Goal: Task Accomplishment & Management: Manage account settings

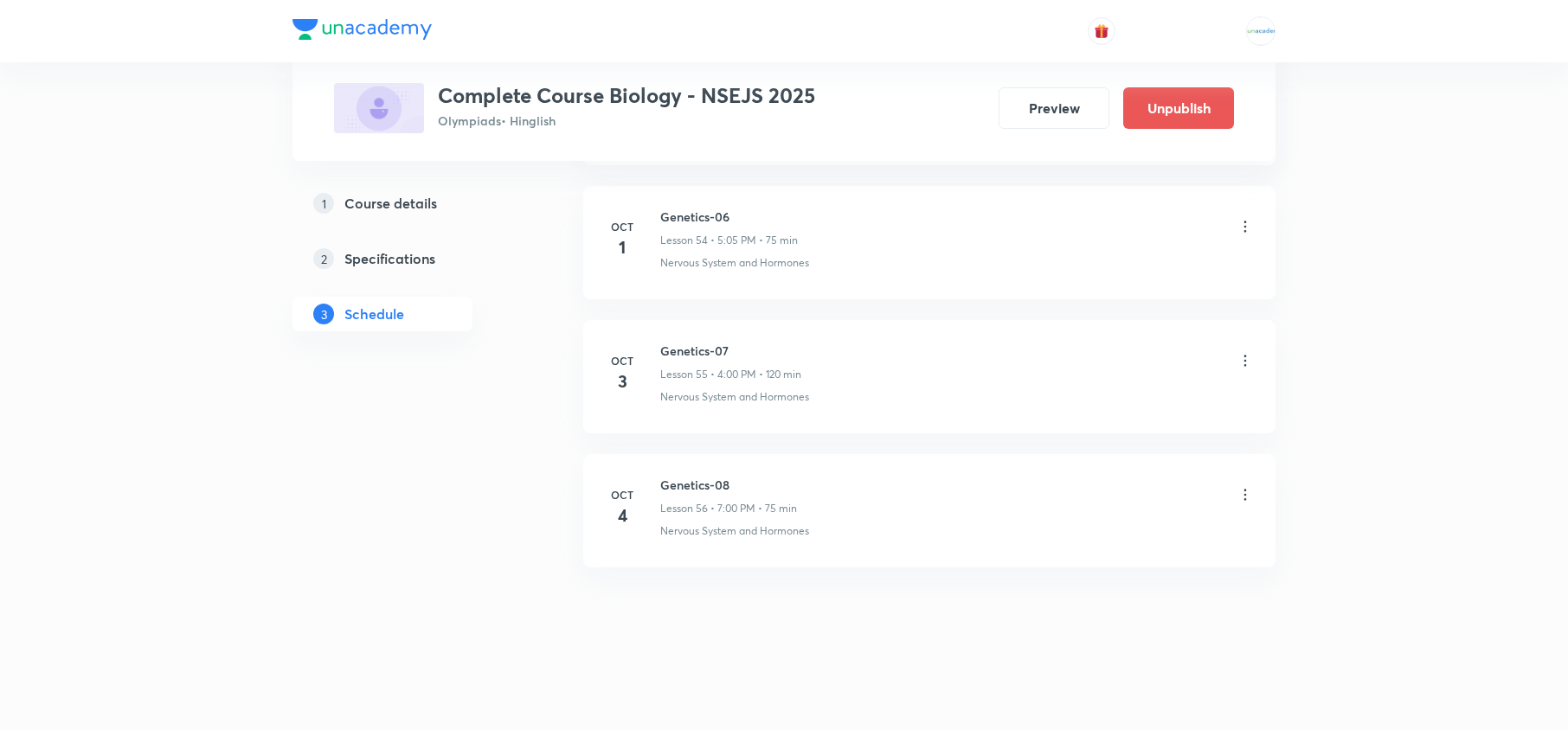
click at [1248, 493] on icon at bounding box center [1245, 495] width 18 height 18
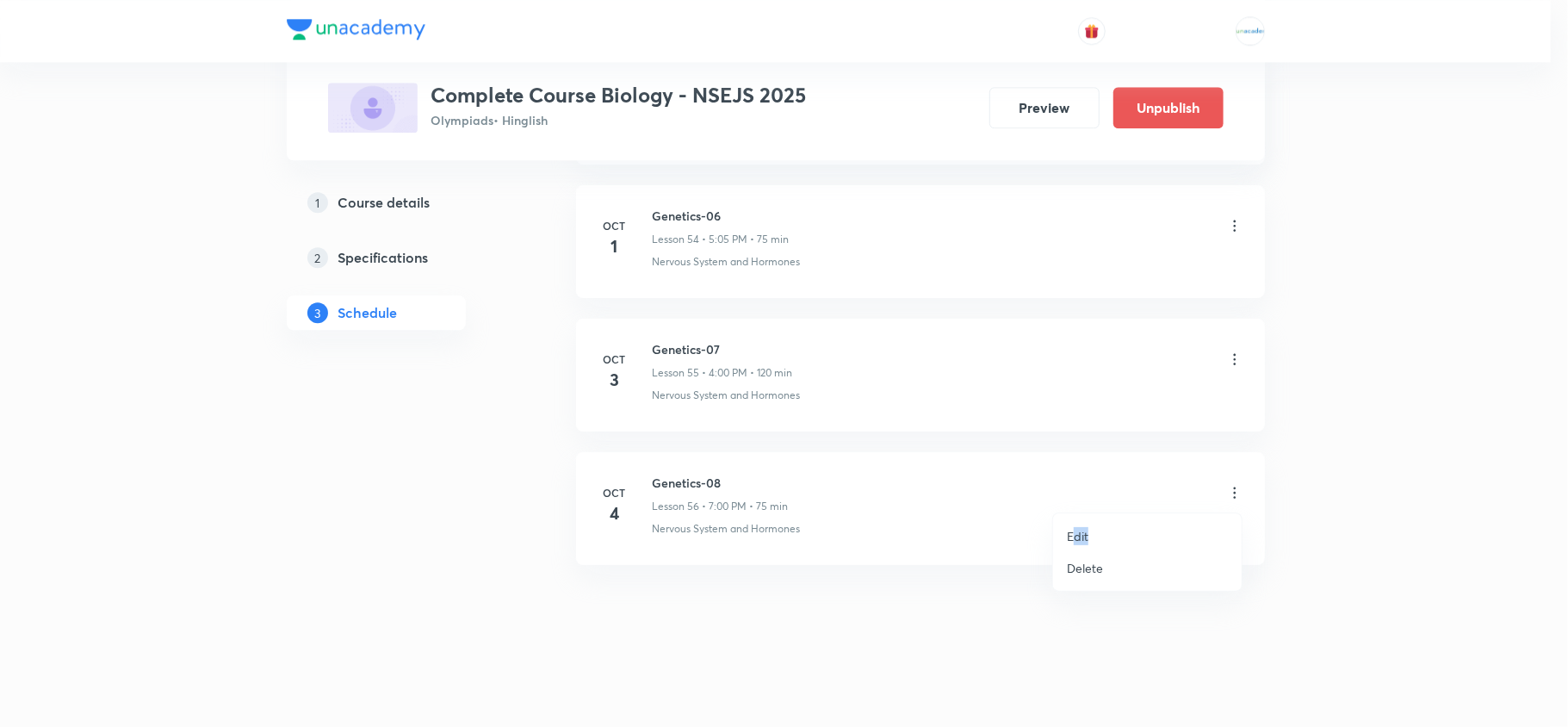
drag, startPoint x: 1126, startPoint y: 515, endPoint x: 1073, endPoint y: 522, distance: 53.5
click at [1073, 522] on ul "Edit Delete" at bounding box center [1147, 552] width 189 height 78
click at [1073, 522] on li "Edit" at bounding box center [1147, 536] width 189 height 31
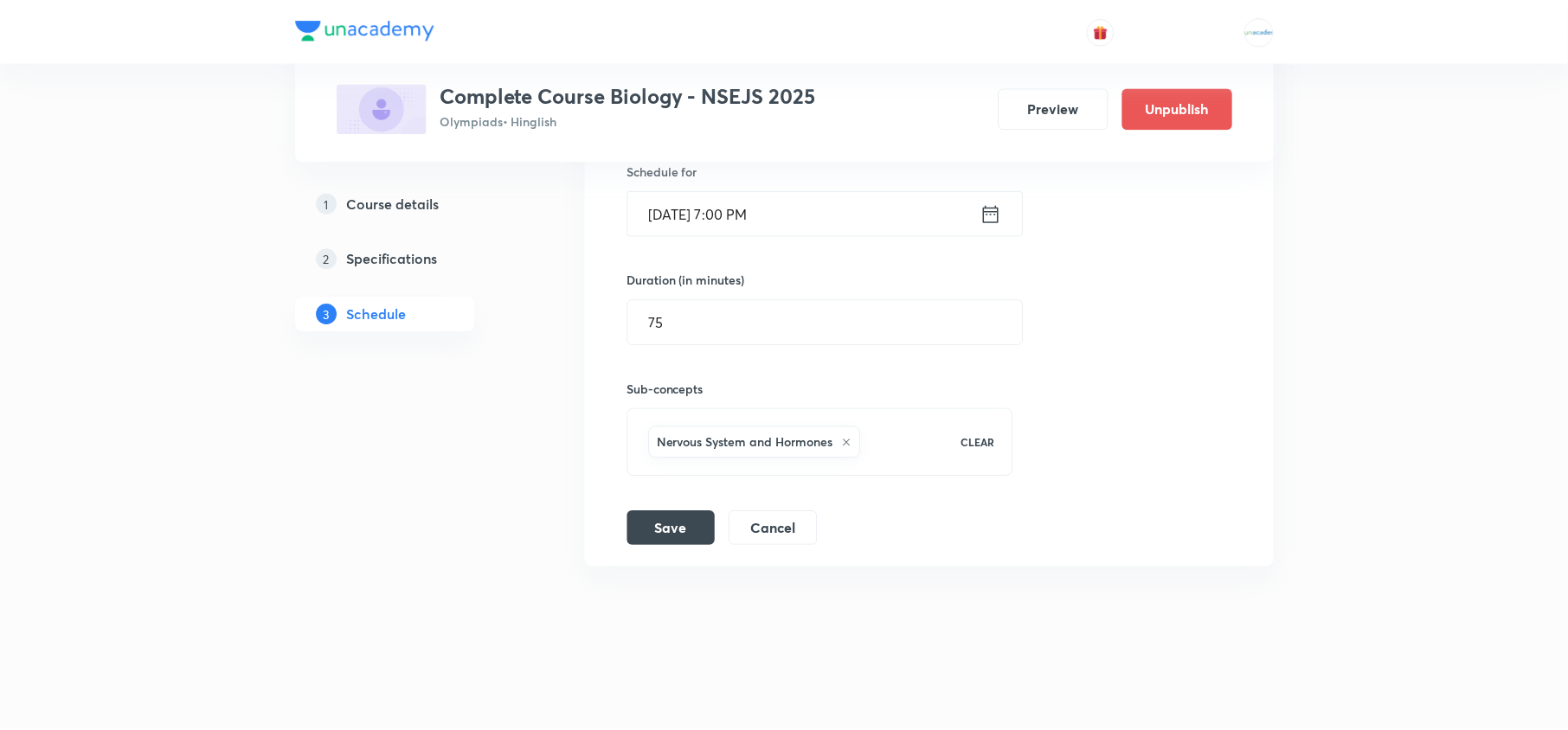
scroll to position [7983, 0]
click at [995, 214] on icon at bounding box center [991, 213] width 22 height 25
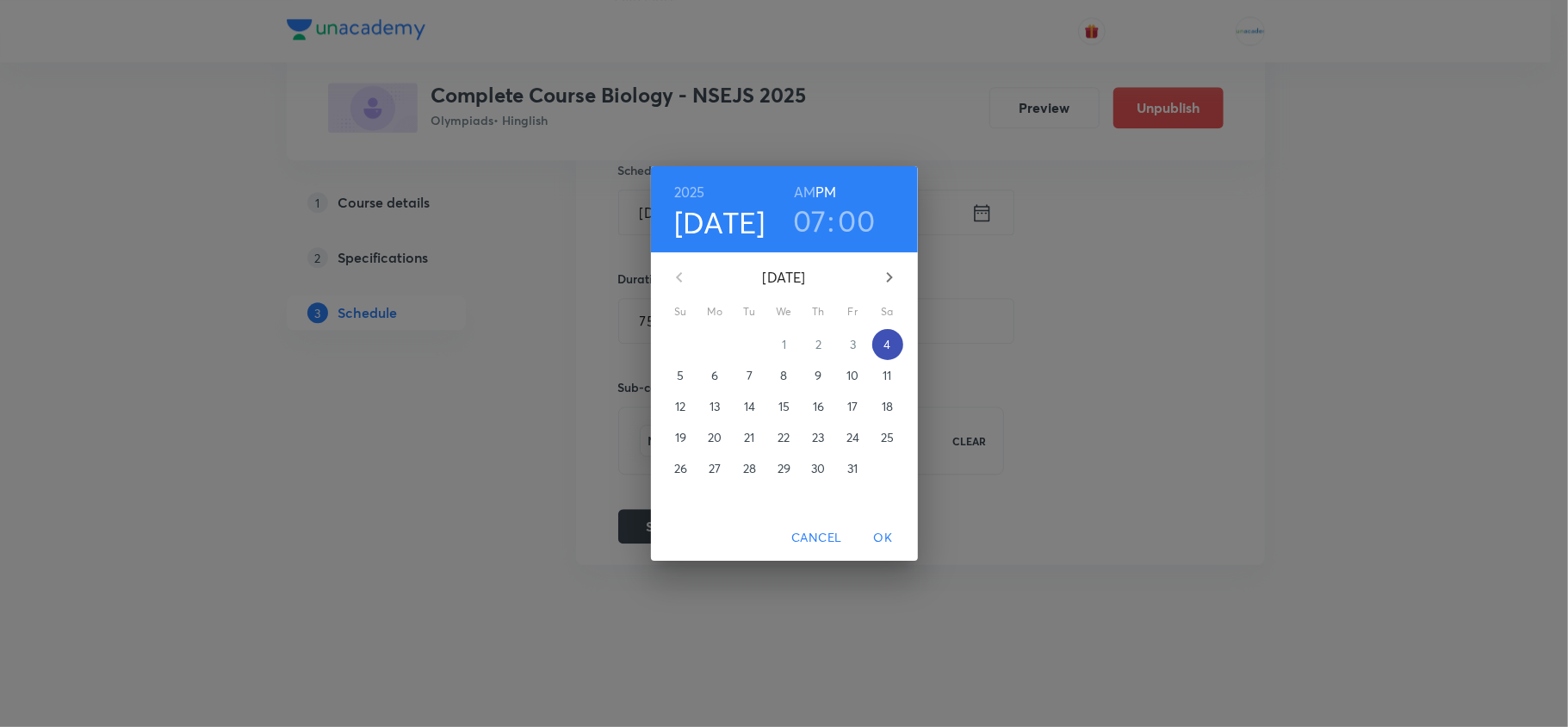
click at [894, 345] on span "4" at bounding box center [887, 345] width 31 height 17
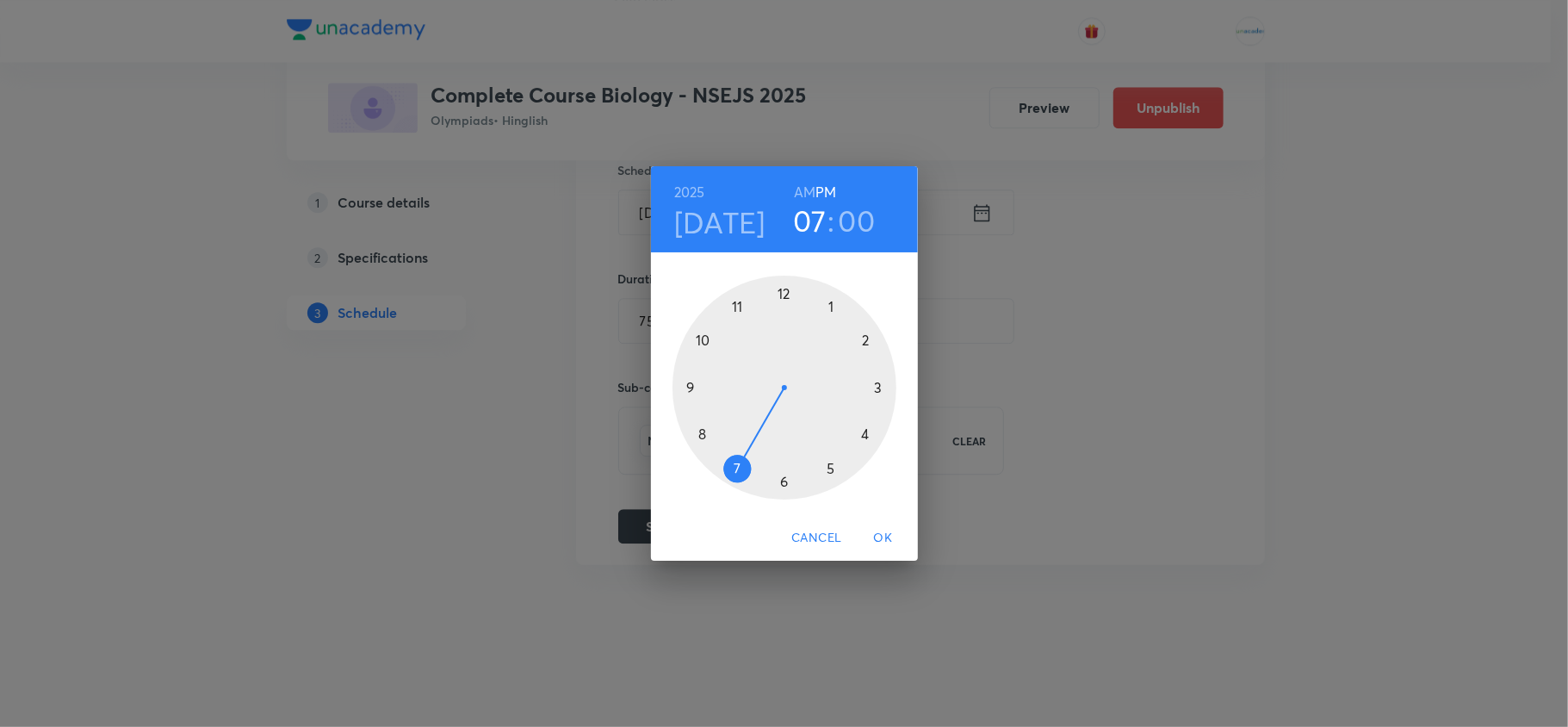
click at [783, 487] on div at bounding box center [784, 388] width 224 height 224
click at [783, 486] on div at bounding box center [784, 388] width 224 height 224
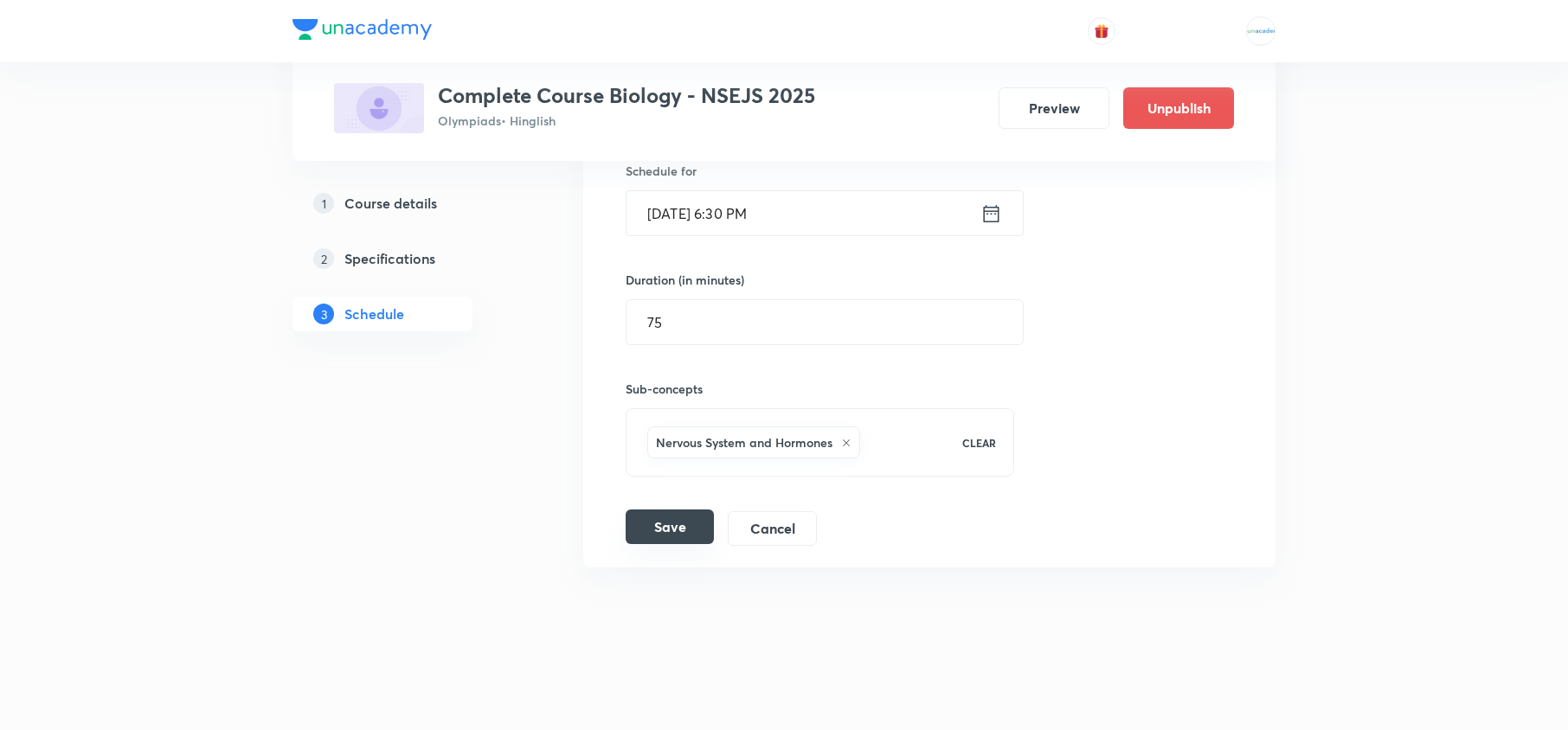
click at [671, 534] on button "Save" at bounding box center [670, 526] width 88 height 34
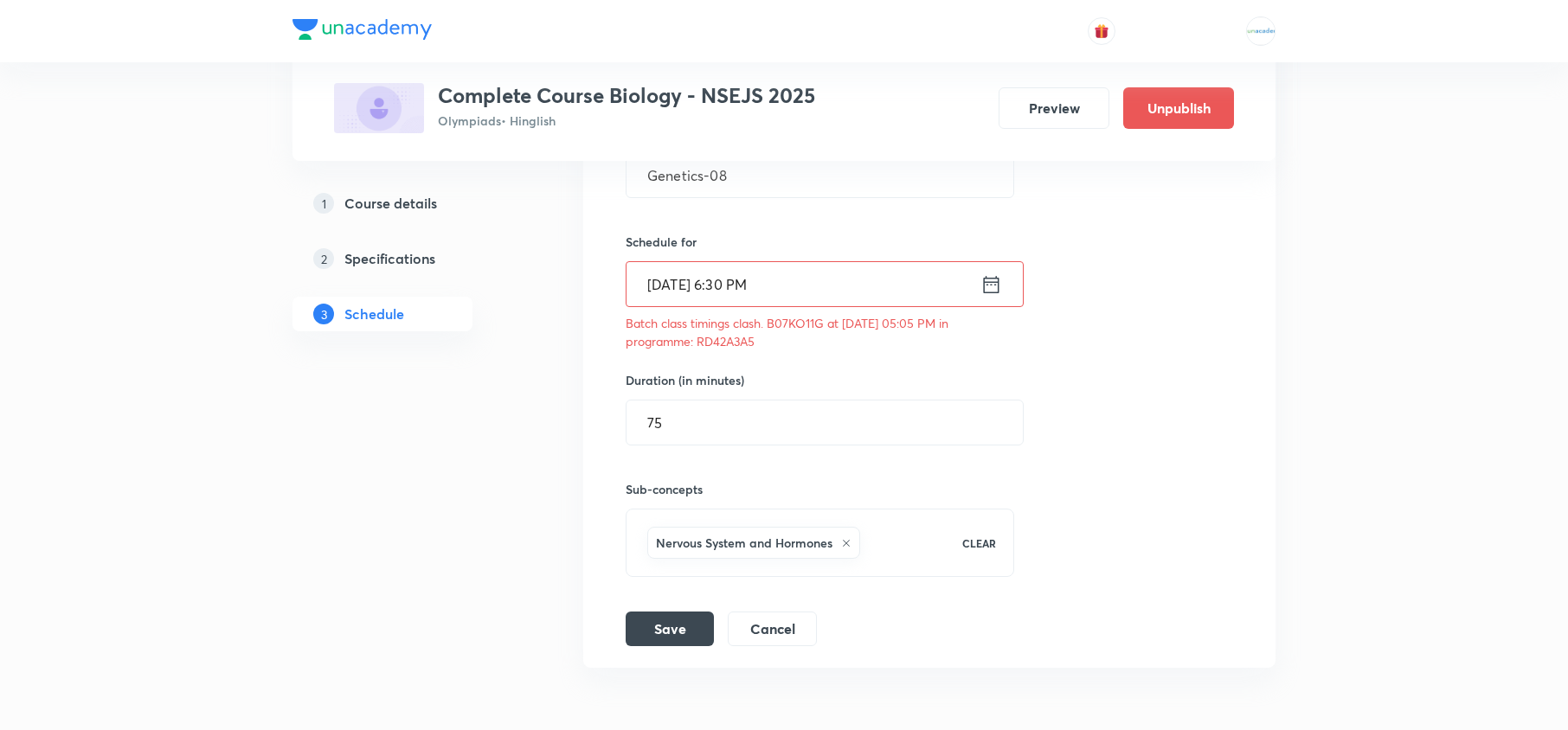
scroll to position [7875, 0]
click at [659, 645] on button "Save" at bounding box center [670, 627] width 88 height 34
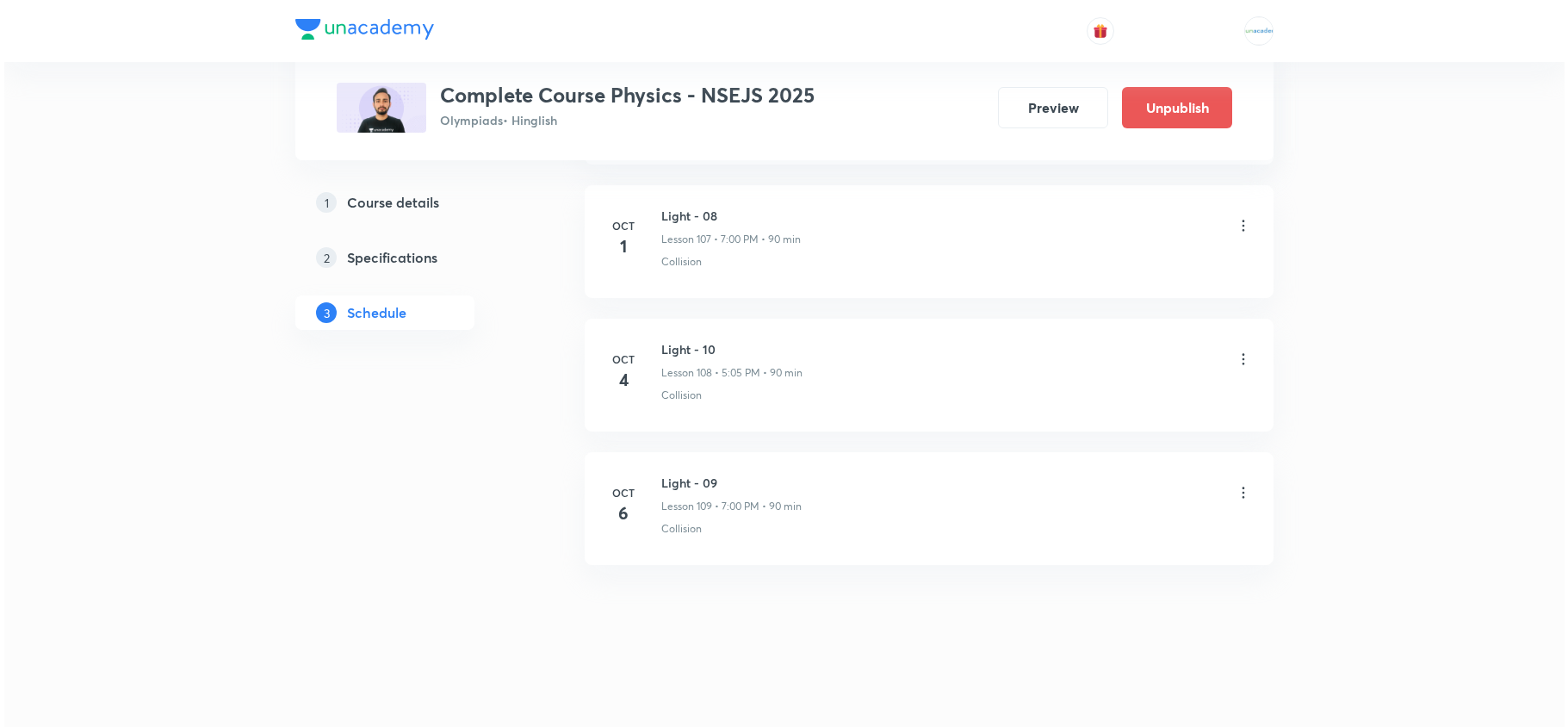
scroll to position [15154, 0]
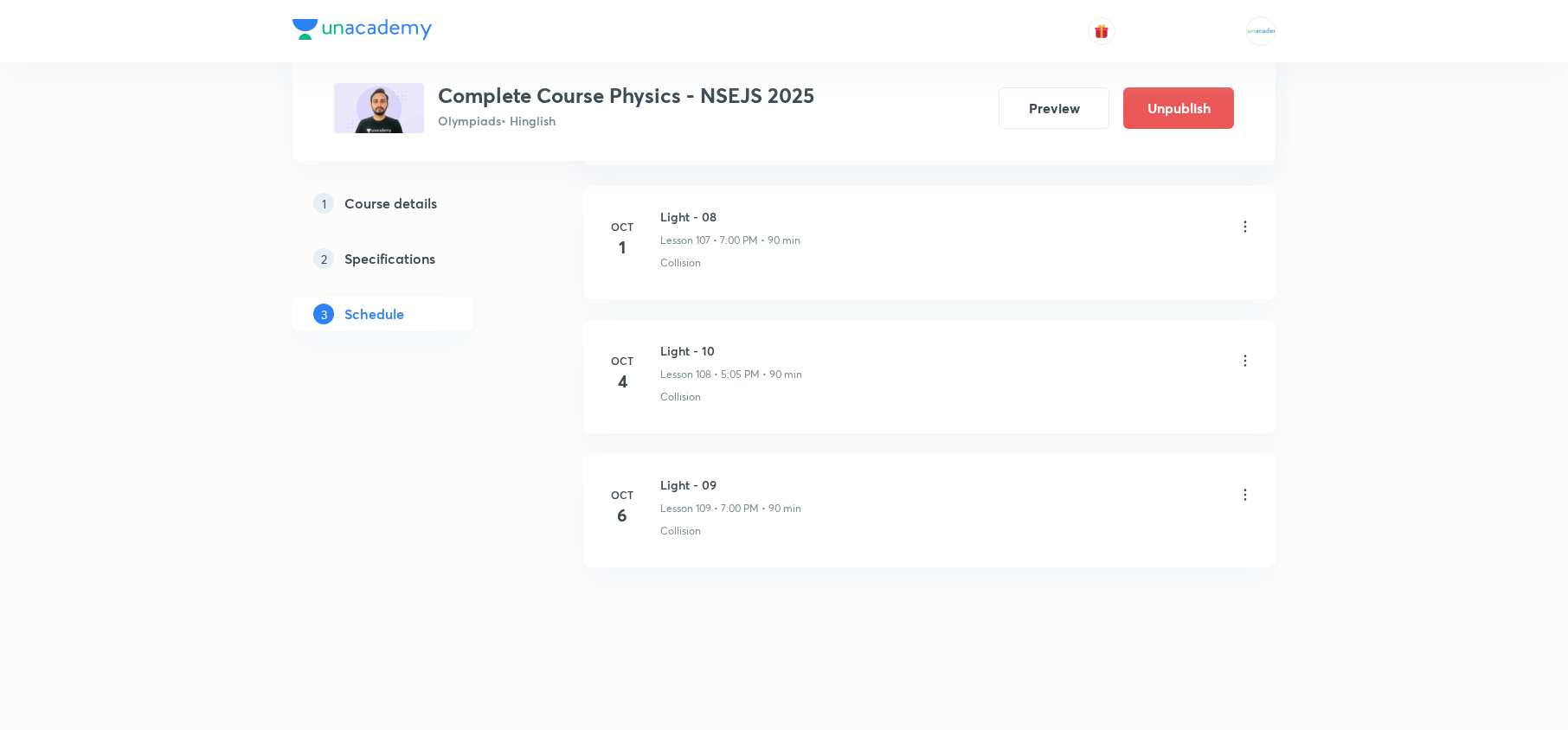
click at [1250, 369] on icon at bounding box center [1245, 361] width 18 height 18
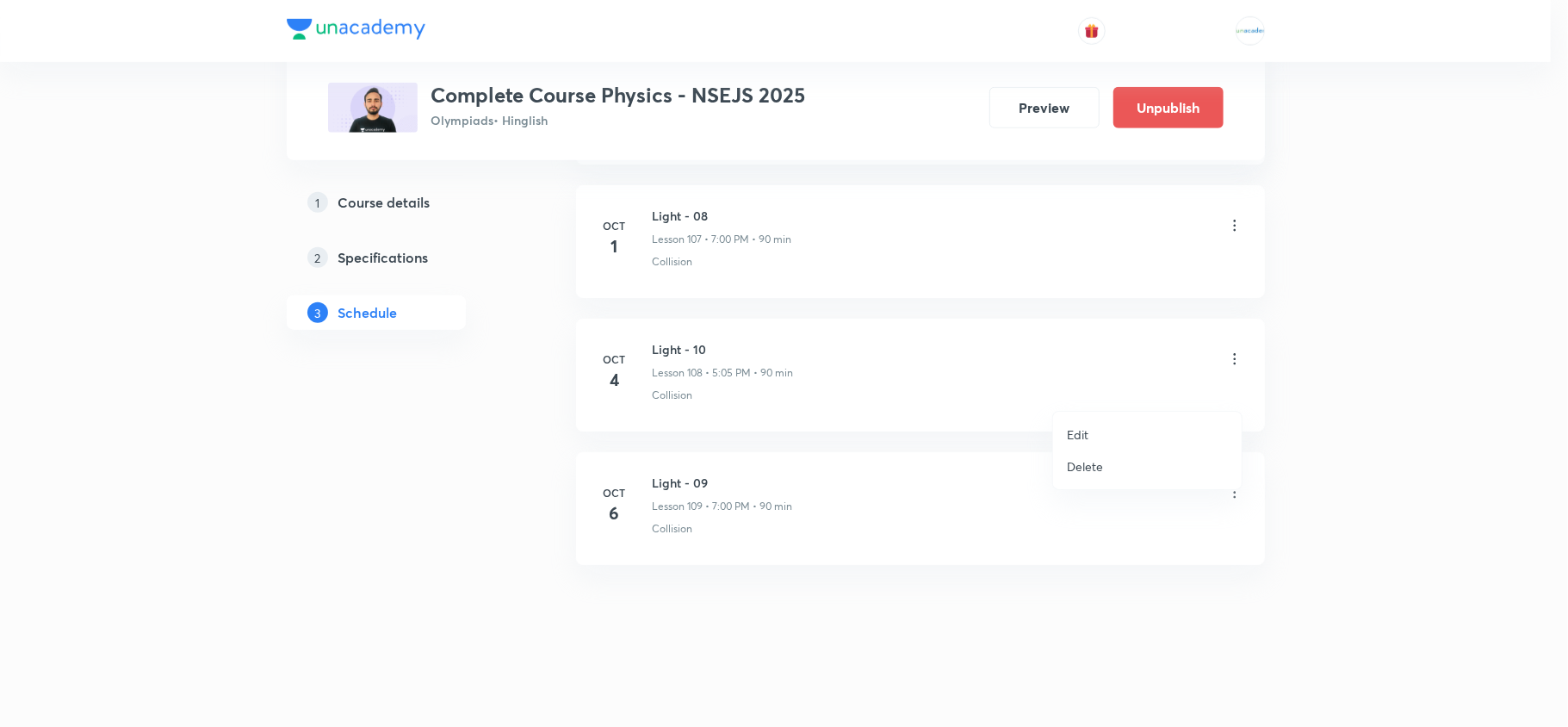
click at [1124, 427] on li "Edit" at bounding box center [1147, 434] width 189 height 31
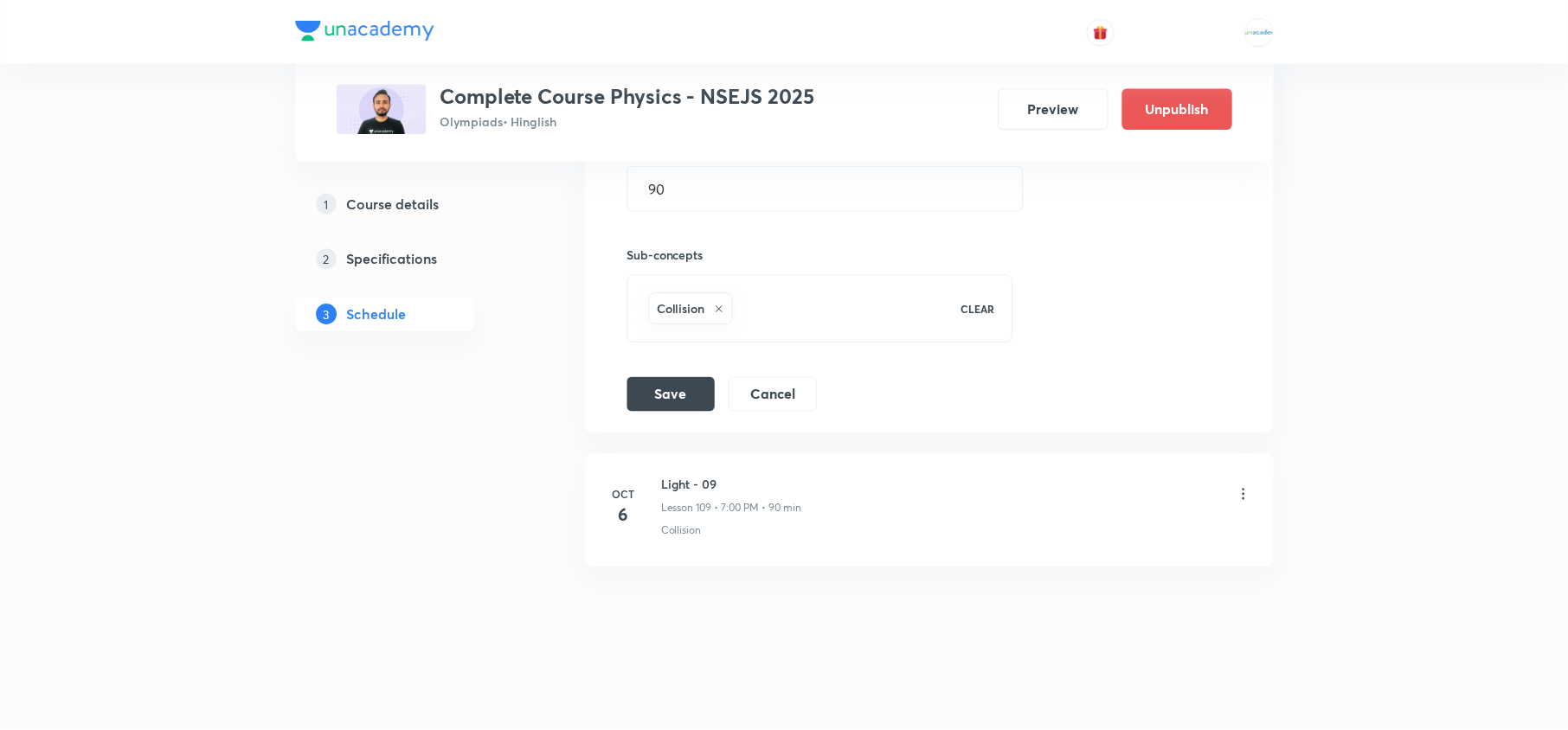
scroll to position [15118, 0]
click at [787, 385] on button "Cancel" at bounding box center [772, 392] width 89 height 34
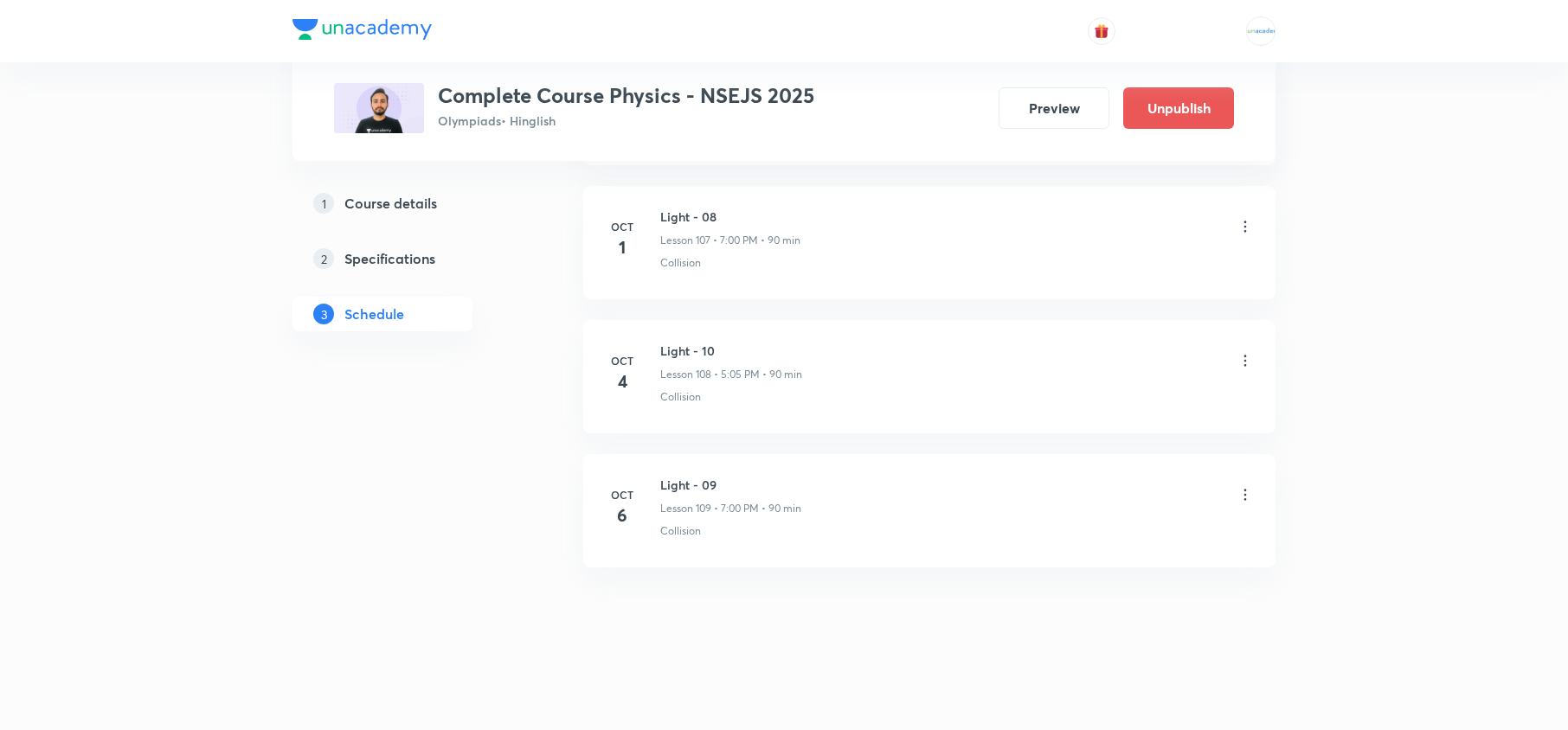
scroll to position [14658, 0]
click at [1244, 369] on icon at bounding box center [1245, 361] width 18 height 18
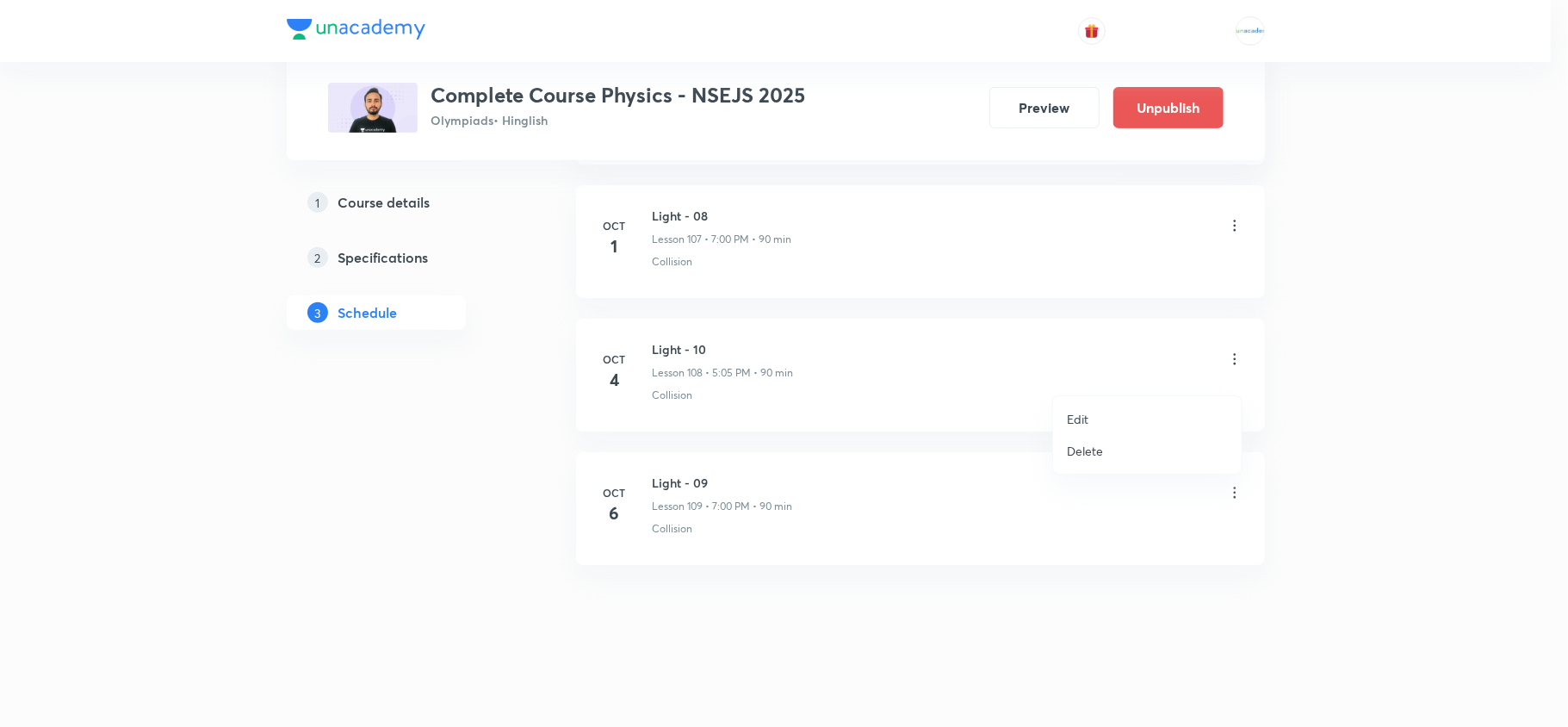
click at [1100, 415] on li "Edit" at bounding box center [1147, 419] width 189 height 31
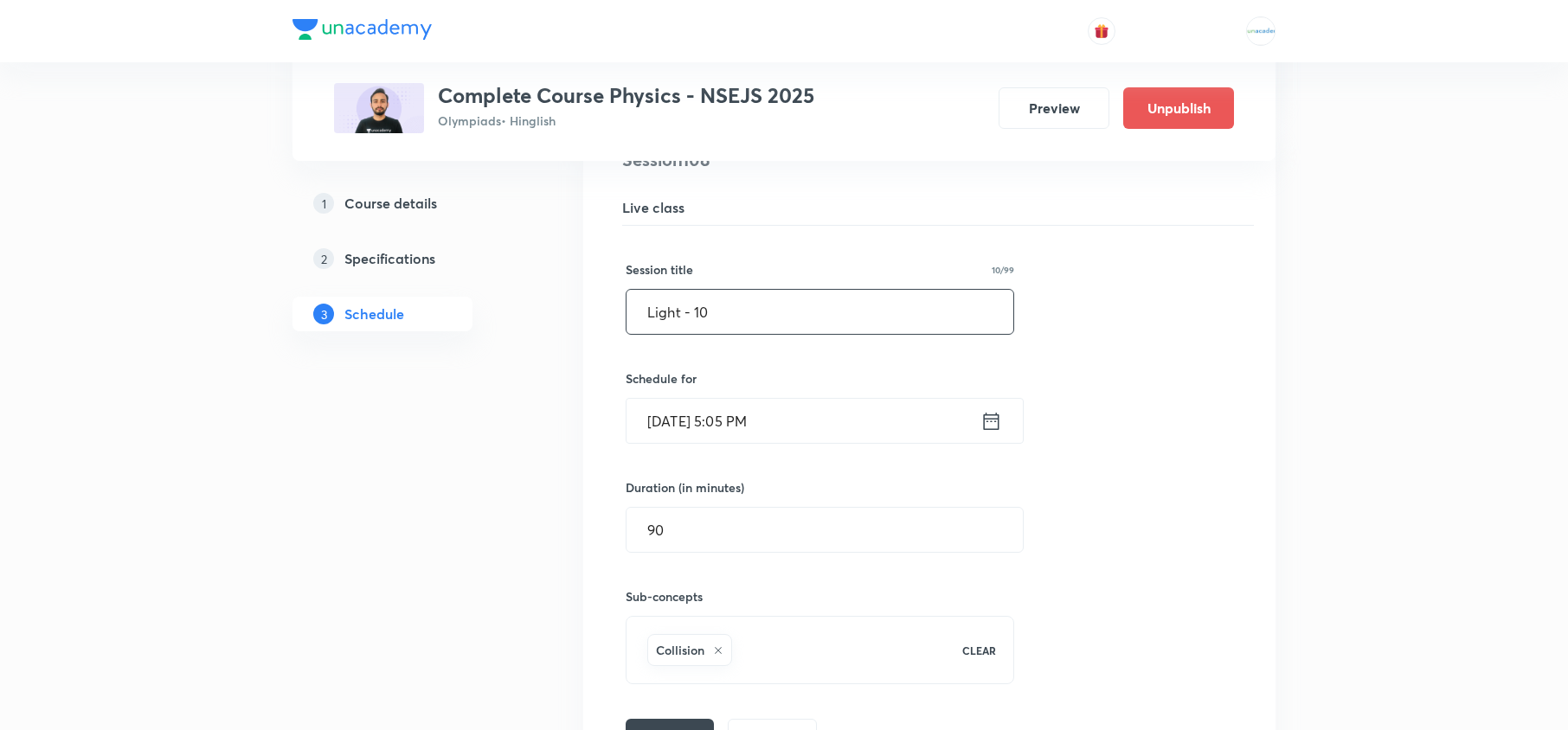
scroll to position [14712, 0]
click at [902, 332] on input "Light - 10" at bounding box center [820, 310] width 387 height 44
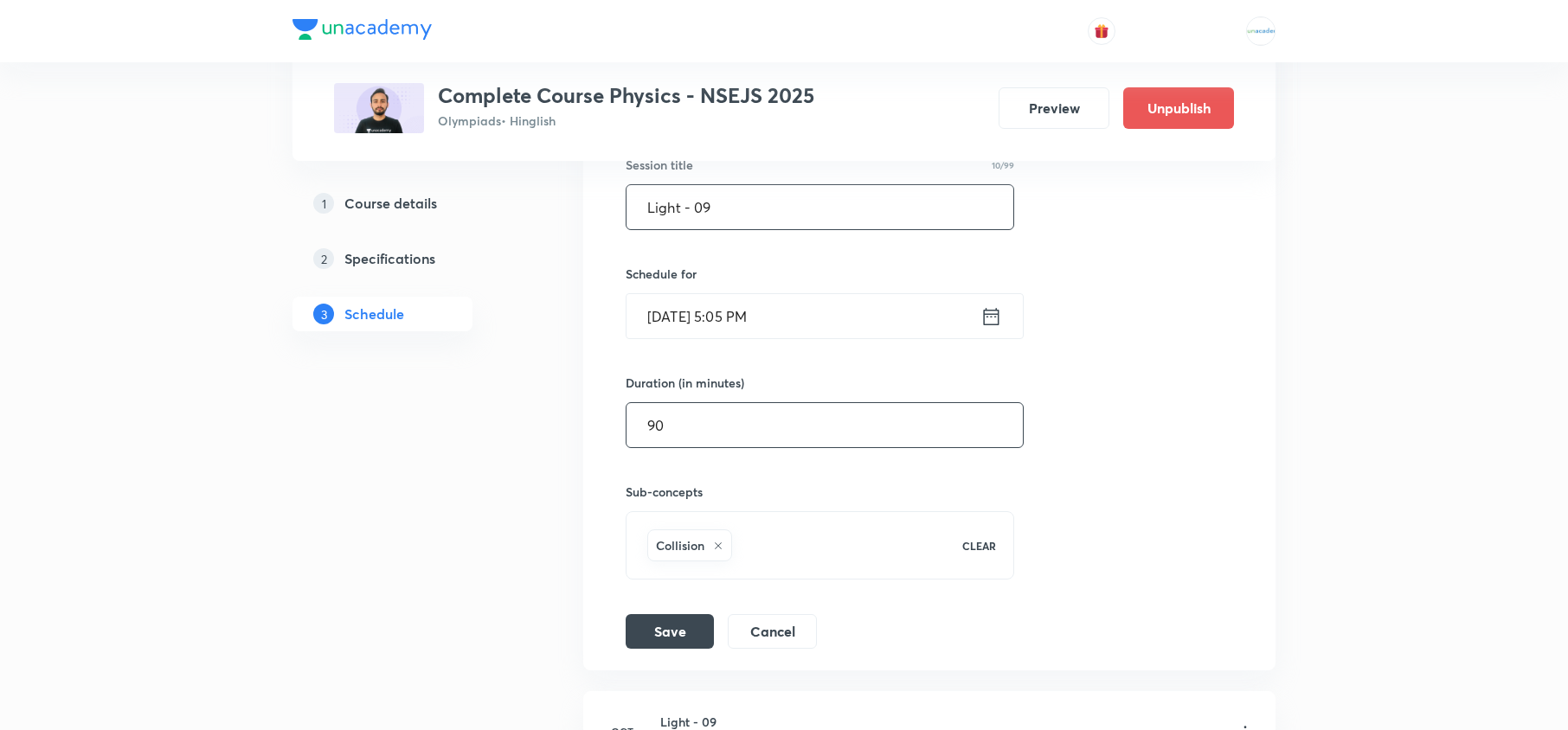
scroll to position [14816, 0]
type input "Light - 09"
click at [801, 446] on input "90" at bounding box center [824, 424] width 396 height 44
type input "9"
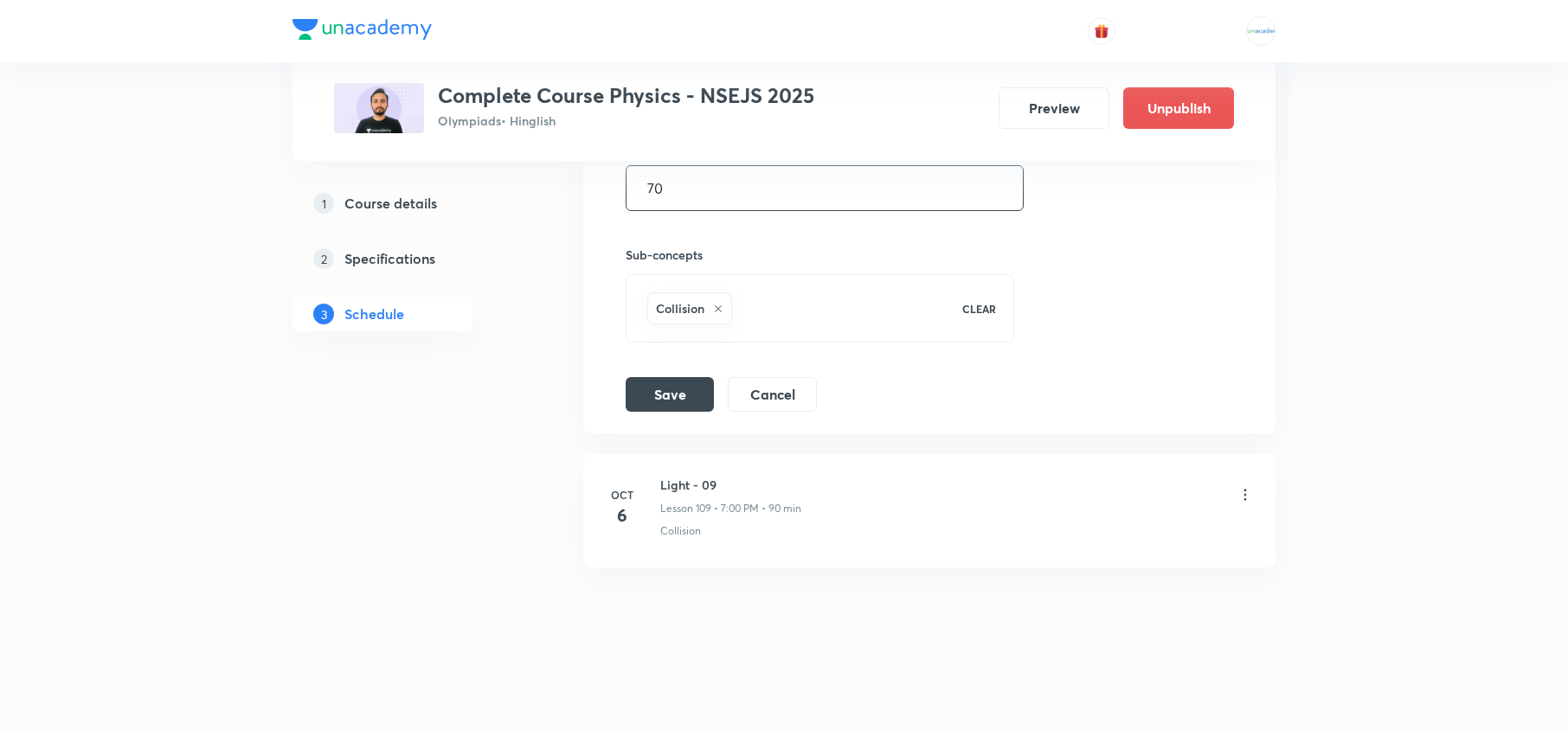
scroll to position [15118, 0]
type input "70"
click at [644, 384] on button "Save" at bounding box center [670, 392] width 88 height 34
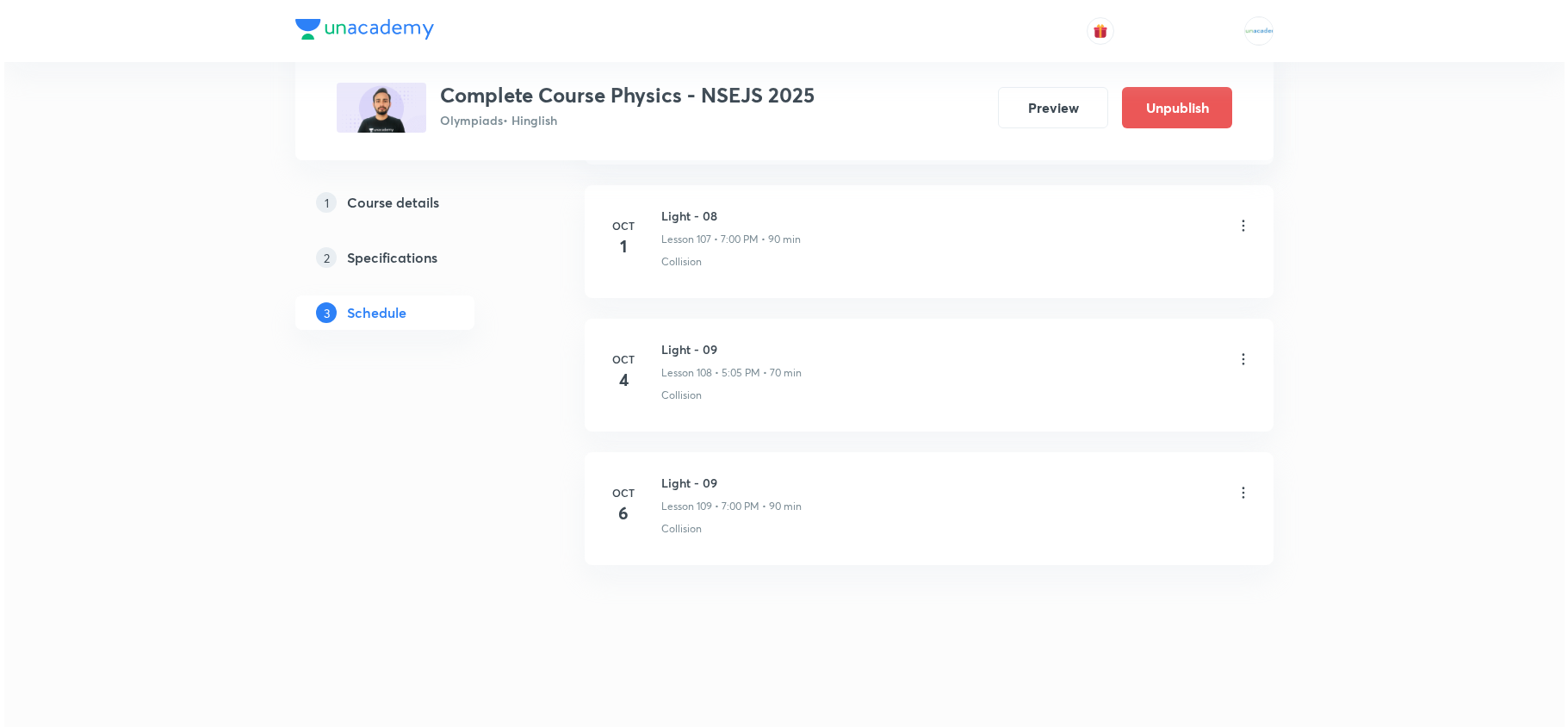
scroll to position [15165, 0]
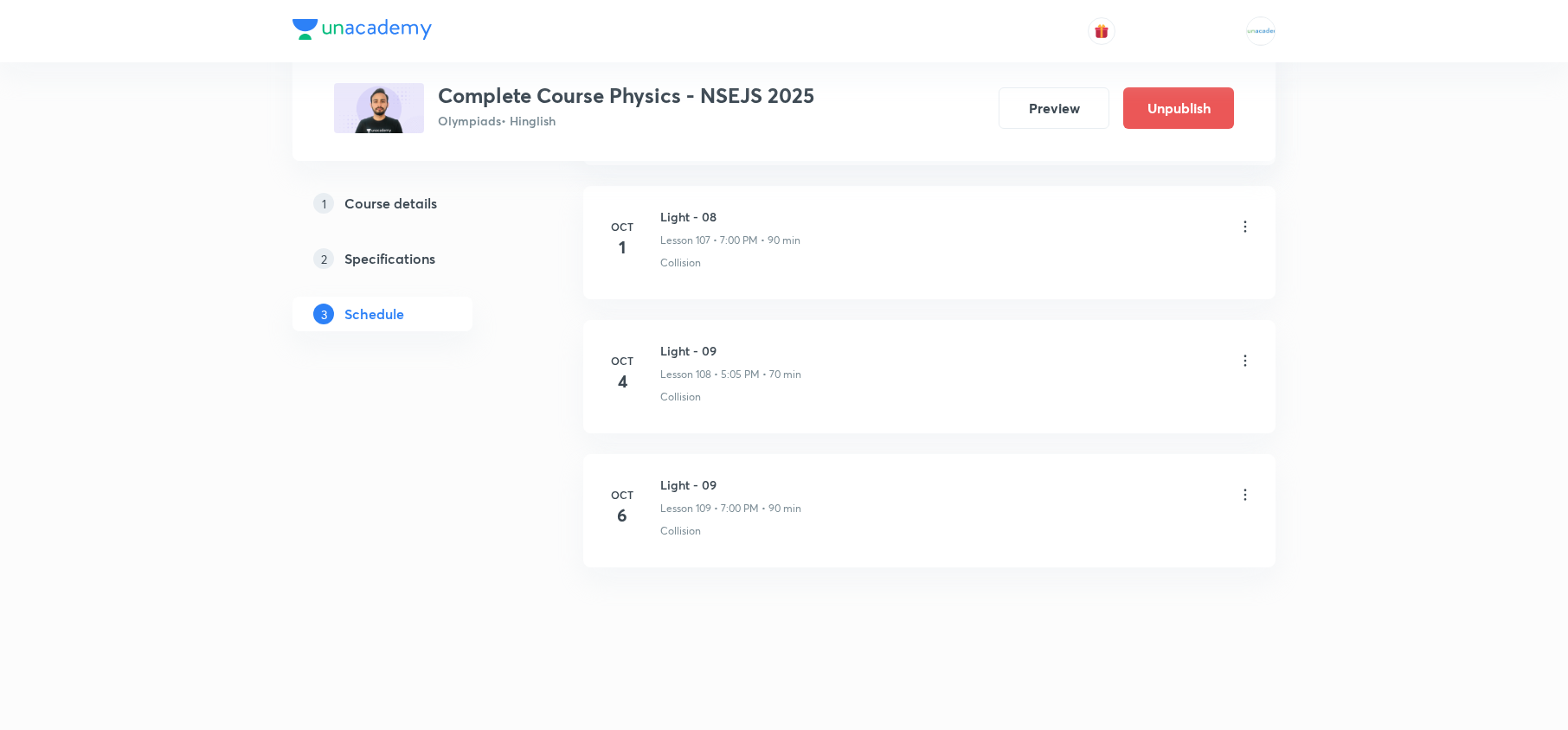
click at [1245, 500] on icon at bounding box center [1245, 494] width 3 height 11
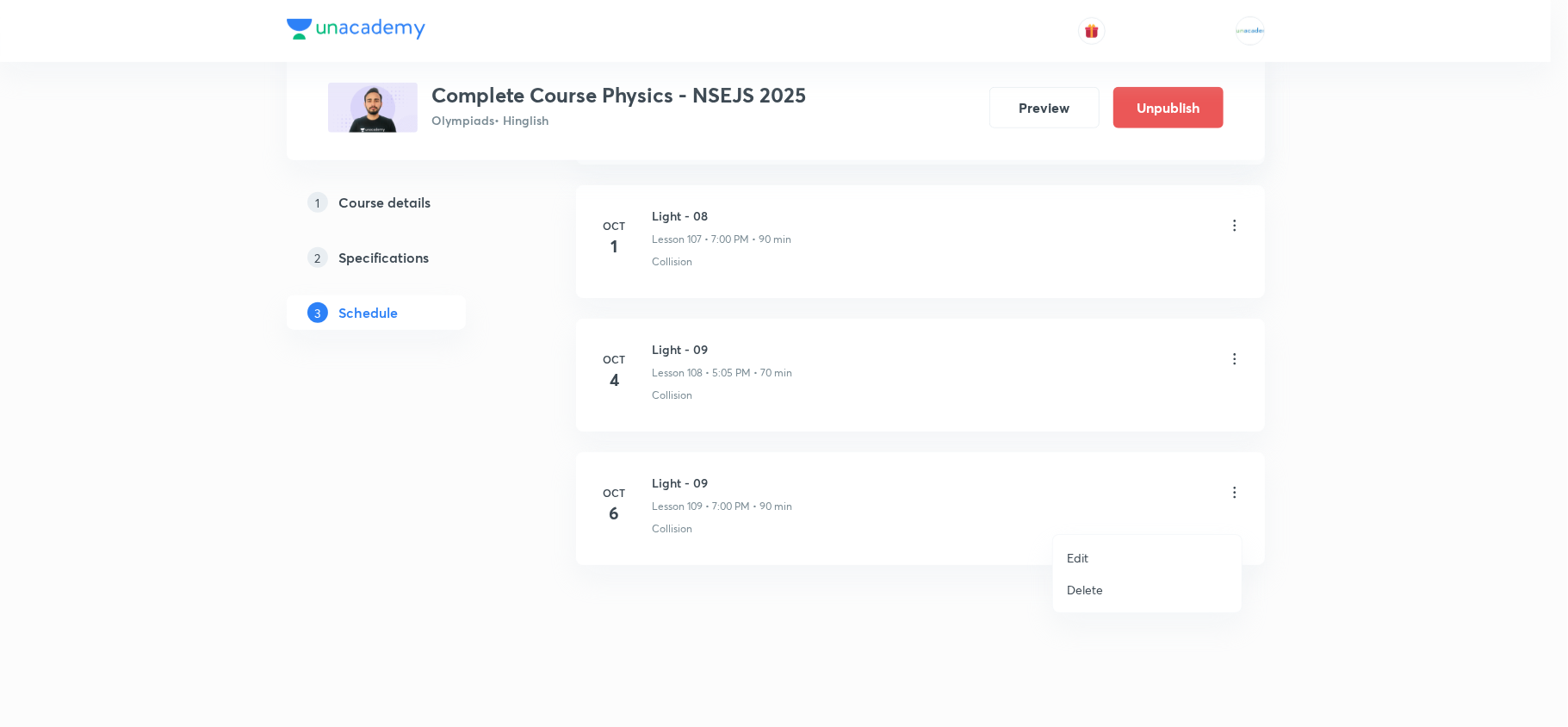
click at [1113, 548] on li "Edit" at bounding box center [1147, 557] width 189 height 31
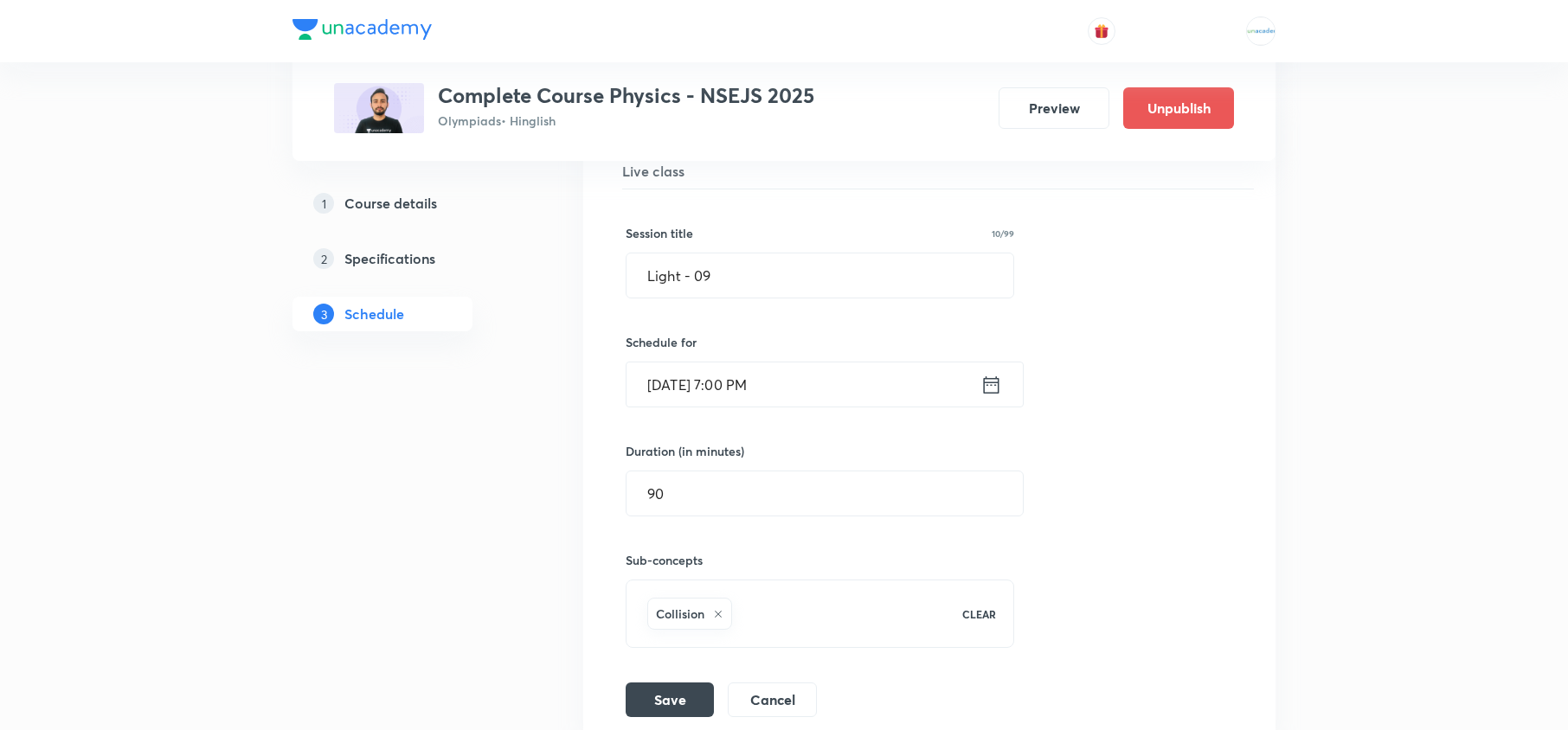
scroll to position [14878, 0]
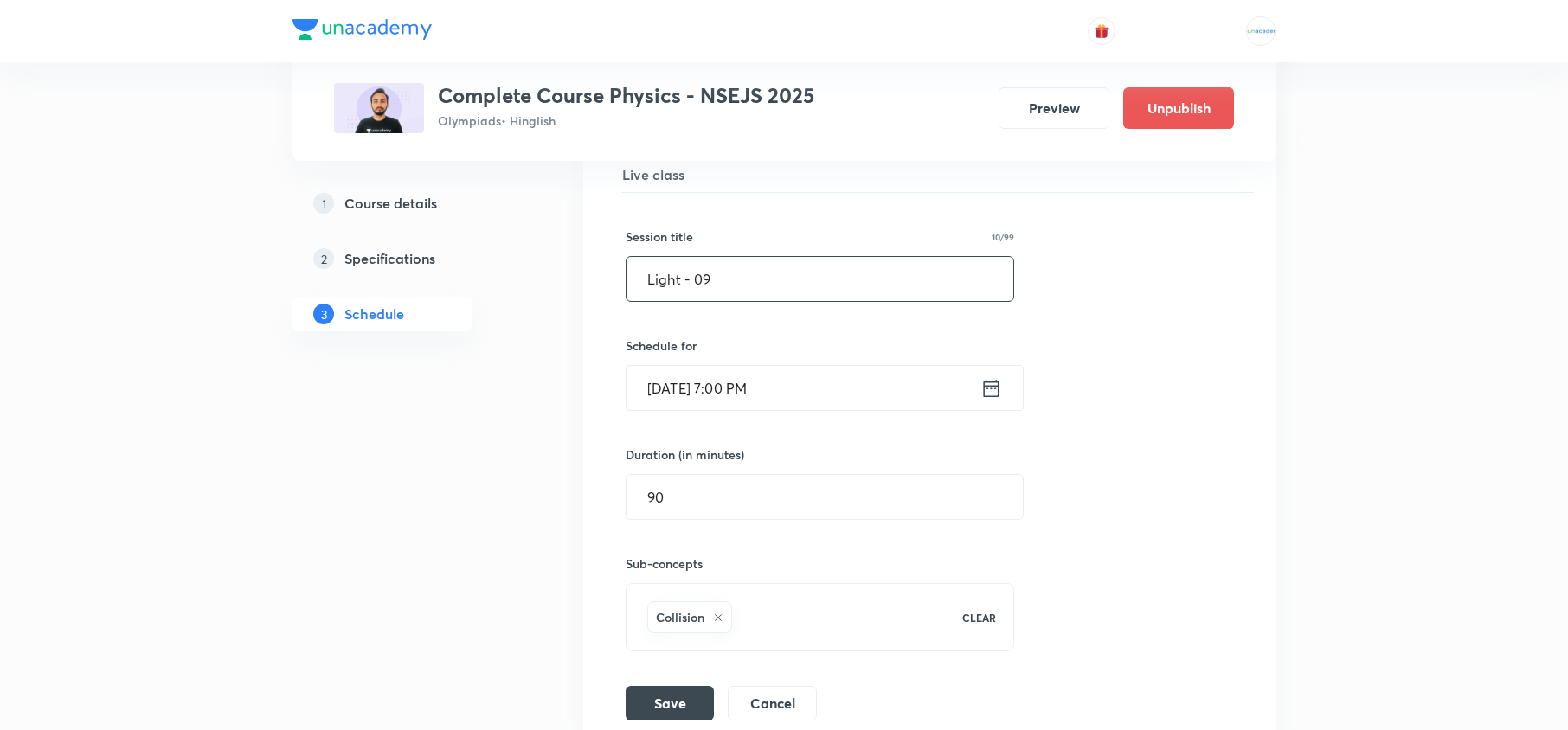
click at [797, 301] on input "Light - 09" at bounding box center [820, 278] width 387 height 44
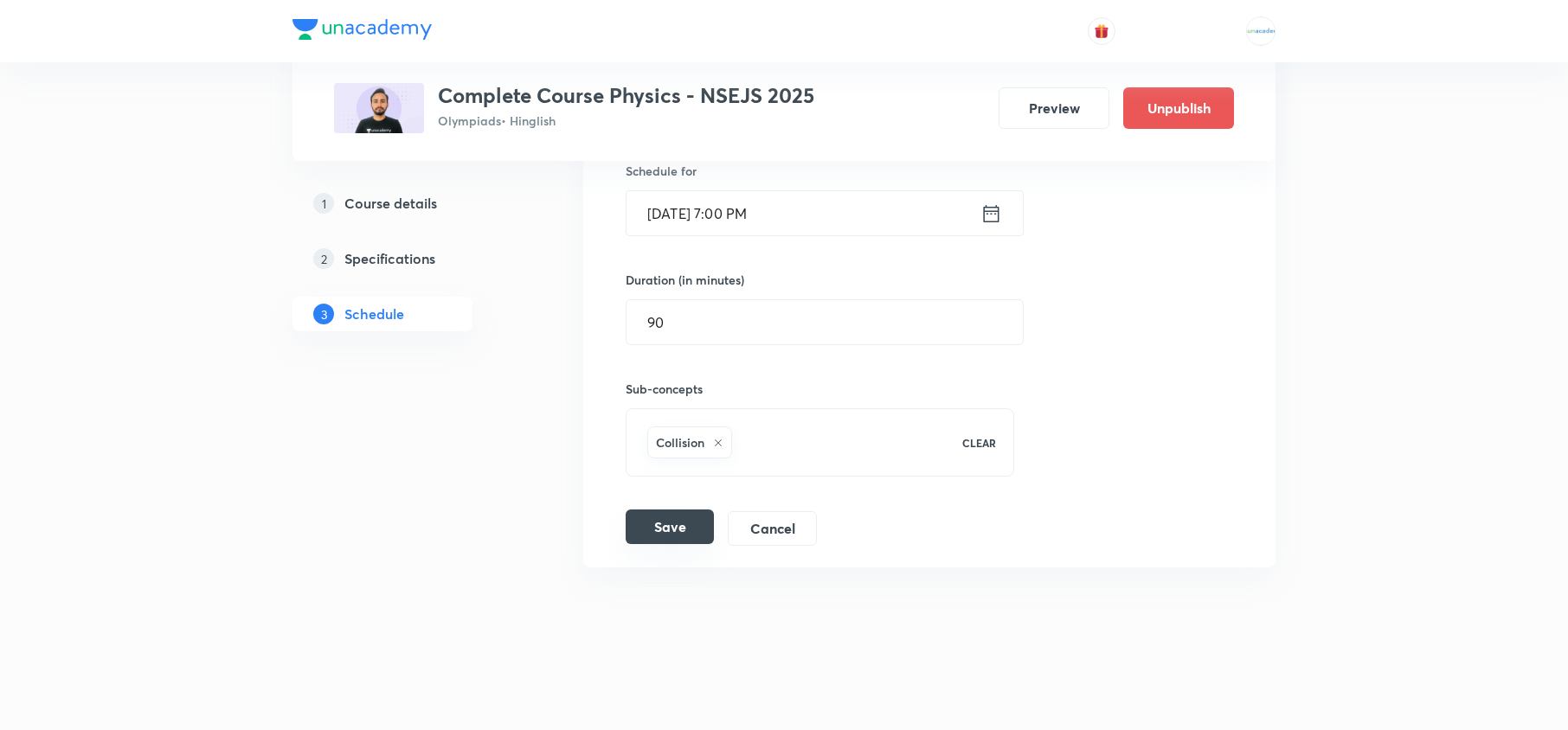
type input "Light - 10"
click at [668, 532] on button "Save" at bounding box center [670, 526] width 88 height 34
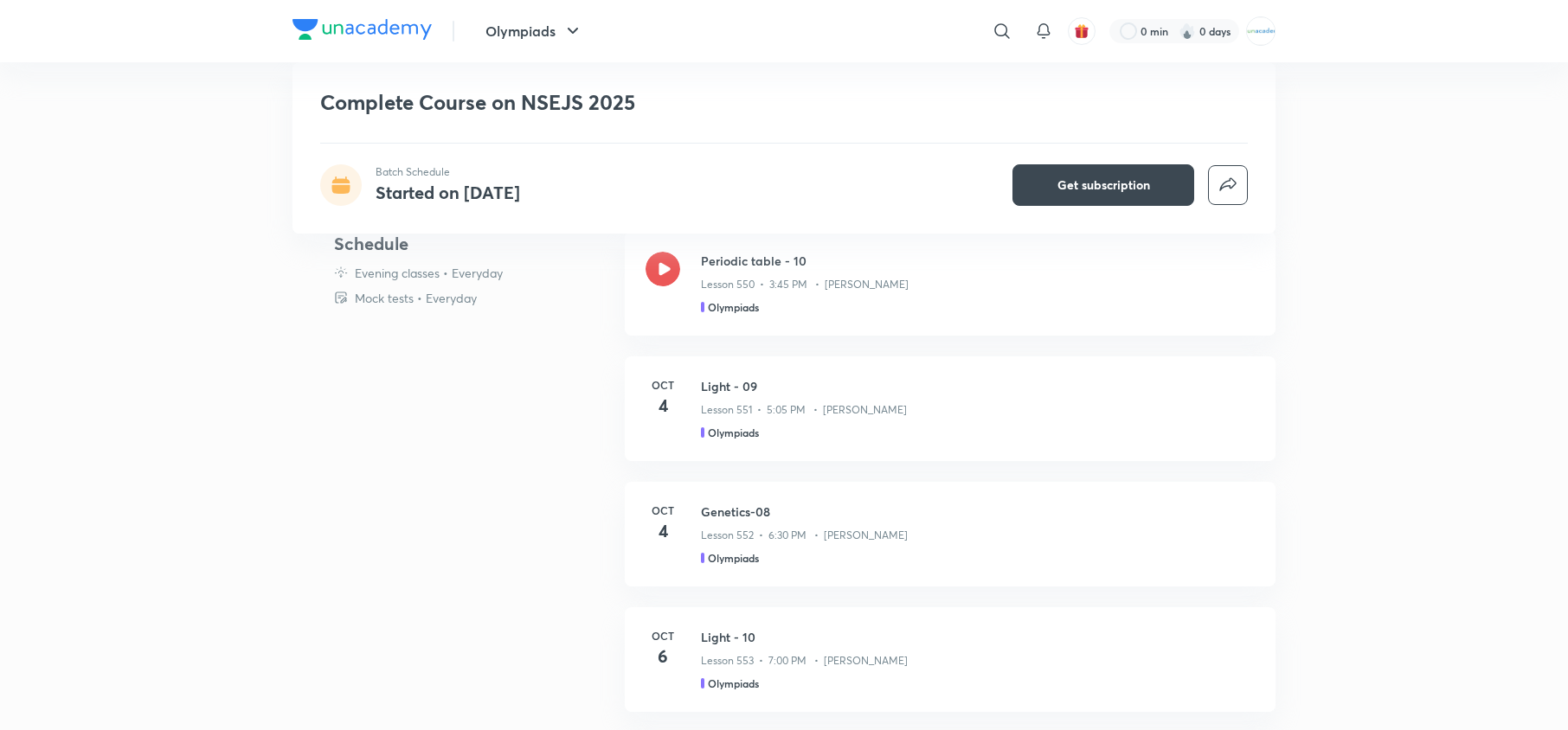
scroll to position [738, 0]
